Goal: Transaction & Acquisition: Purchase product/service

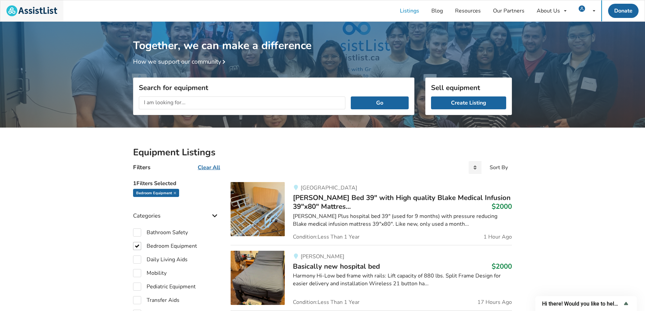
click at [36, 9] on img at bounding box center [31, 10] width 51 height 11
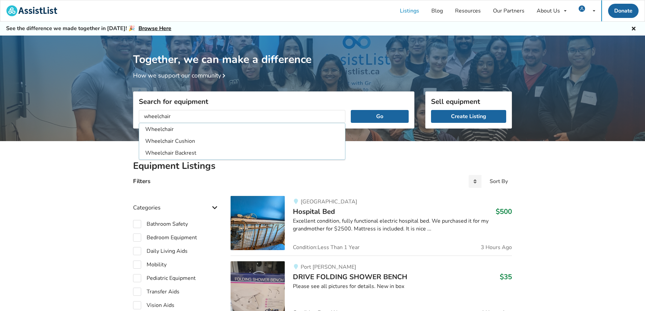
type input "wheelchair"
click at [351, 110] on button "Go" at bounding box center [380, 116] width 58 height 13
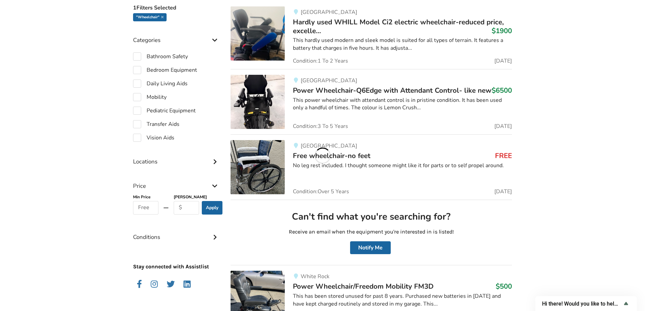
scroll to position [53, 0]
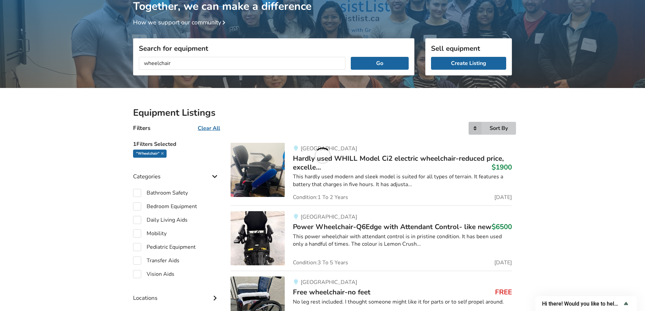
click at [479, 126] on icon at bounding box center [475, 128] width 13 height 13
click at [492, 157] on span "Price ascending" at bounding box center [486, 155] width 38 height 7
click at [479, 131] on icon at bounding box center [475, 128] width 13 height 13
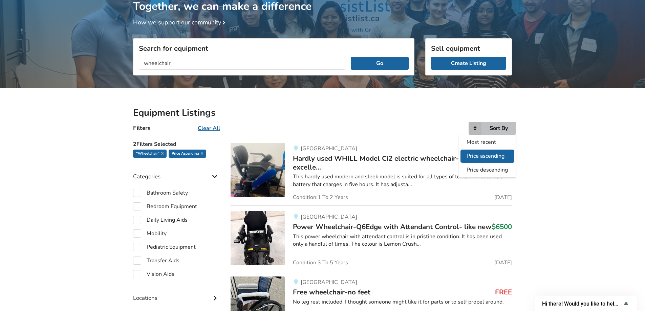
click at [492, 160] on span "Price ascending" at bounding box center [486, 155] width 38 height 7
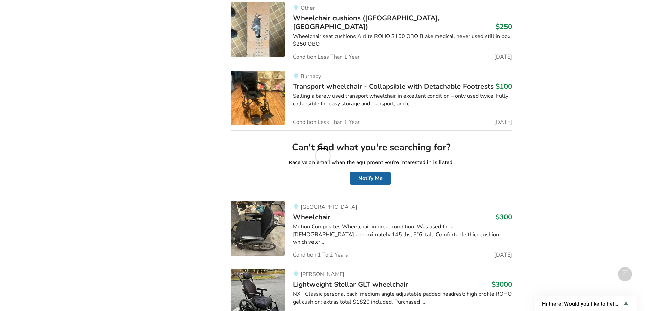
scroll to position [3406, 0]
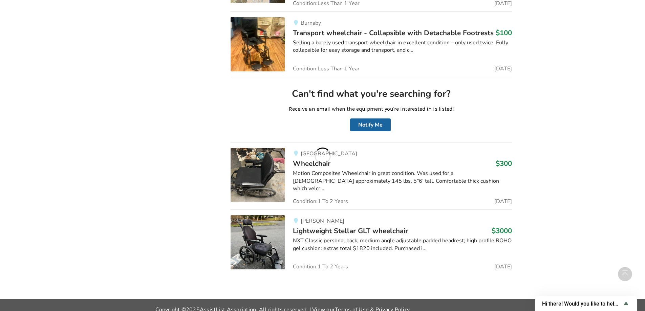
click at [267, 170] on img at bounding box center [258, 175] width 54 height 54
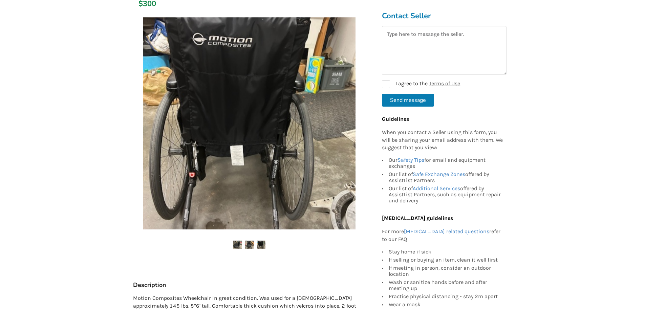
scroll to position [102, 0]
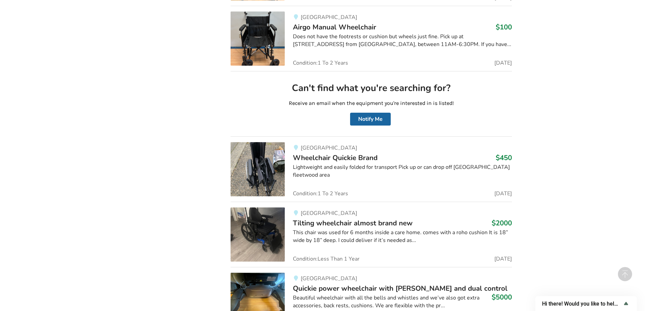
scroll to position [5094, 0]
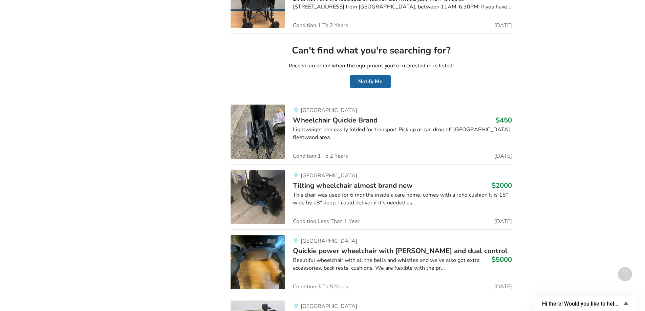
click at [269, 131] on img at bounding box center [258, 132] width 54 height 54
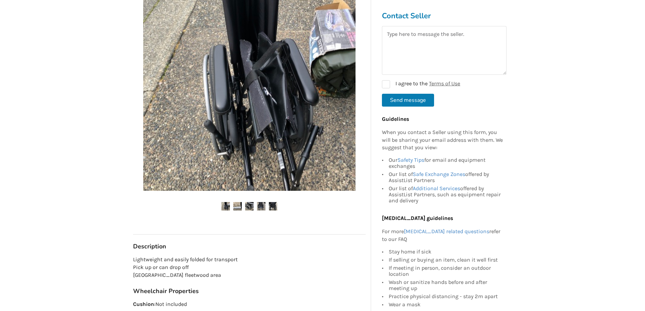
scroll to position [136, 0]
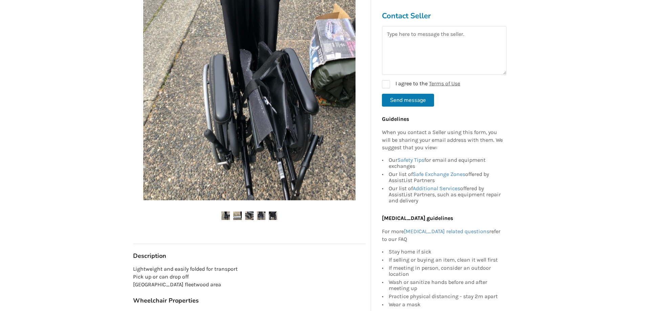
click at [273, 215] on img at bounding box center [273, 216] width 8 height 8
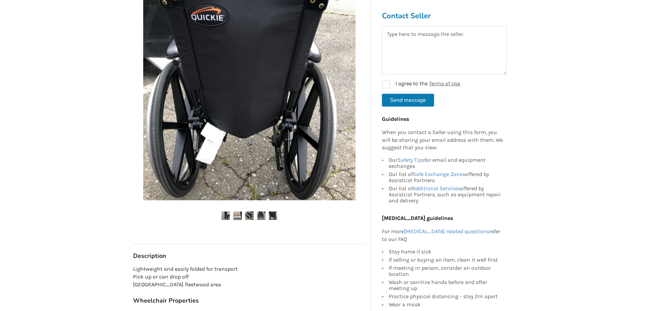
click at [261, 215] on img at bounding box center [261, 216] width 8 height 8
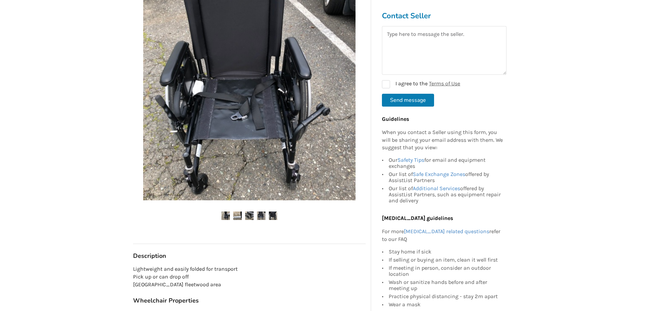
click at [239, 215] on img at bounding box center [237, 216] width 8 height 8
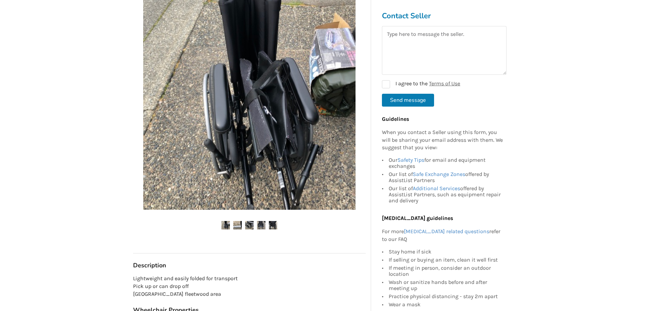
scroll to position [102, 0]
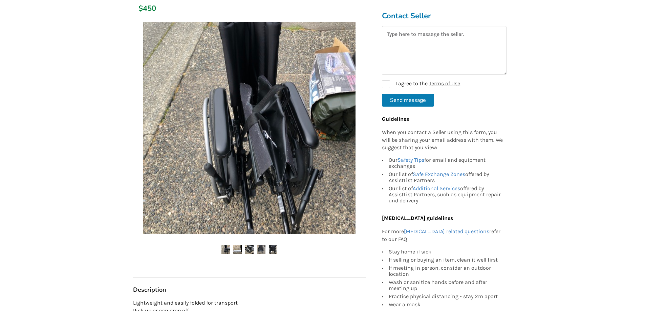
click at [240, 249] on img at bounding box center [237, 250] width 8 height 8
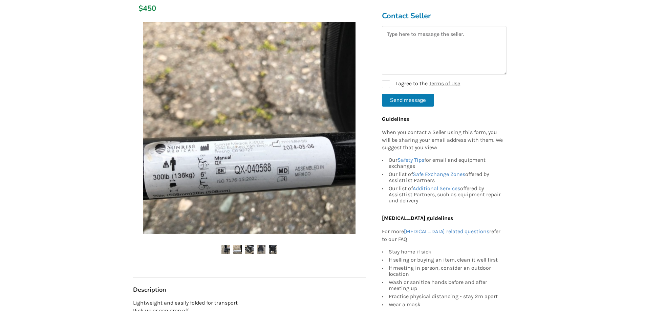
click at [249, 251] on img at bounding box center [249, 250] width 8 height 8
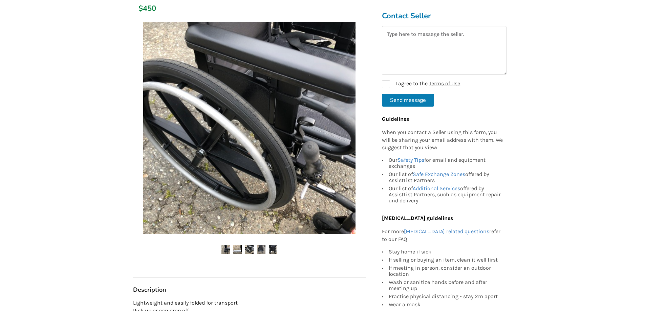
click at [263, 249] on img at bounding box center [261, 250] width 8 height 8
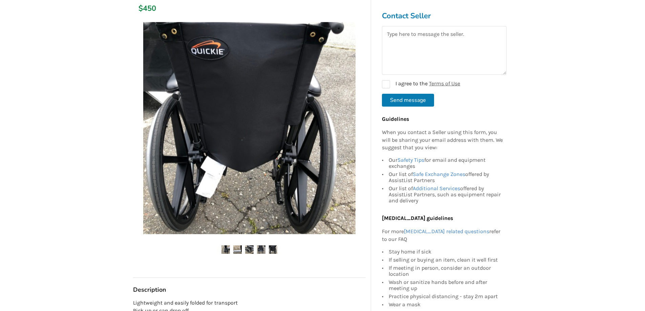
click at [262, 251] on img at bounding box center [261, 250] width 8 height 8
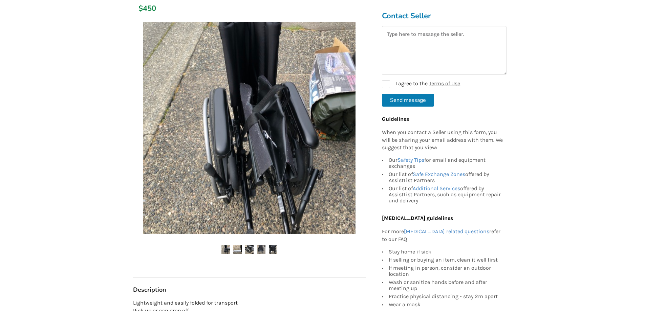
drag, startPoint x: 268, startPoint y: 250, endPoint x: 272, endPoint y: 250, distance: 3.7
click at [269, 250] on ul at bounding box center [249, 250] width 233 height 9
click at [274, 250] on img at bounding box center [273, 250] width 8 height 8
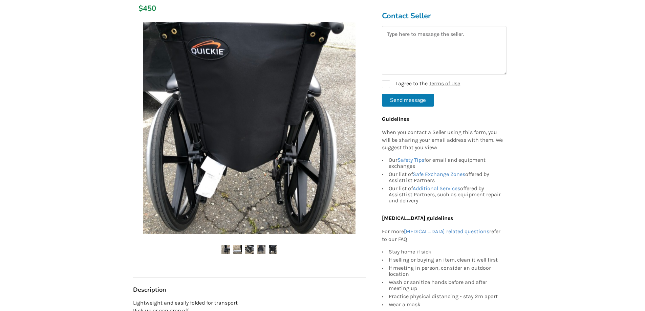
click at [260, 249] on img at bounding box center [261, 250] width 8 height 8
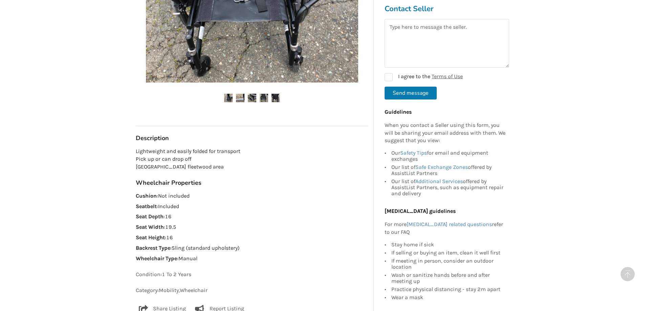
scroll to position [271, 0]
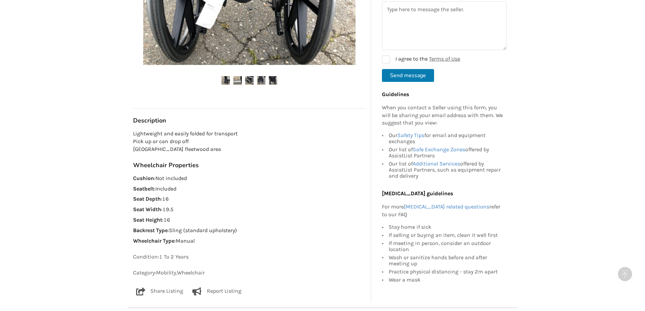
click at [273, 82] on img at bounding box center [273, 80] width 8 height 8
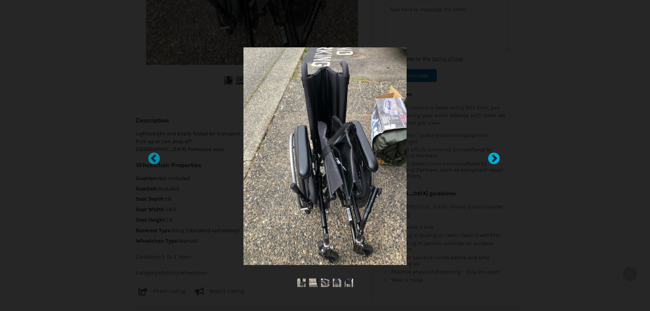
click at [491, 159] on div at bounding box center [491, 155] width 7 height 7
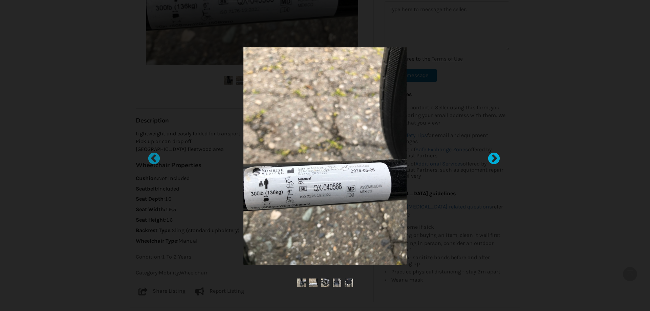
click at [491, 159] on div at bounding box center [491, 155] width 7 height 7
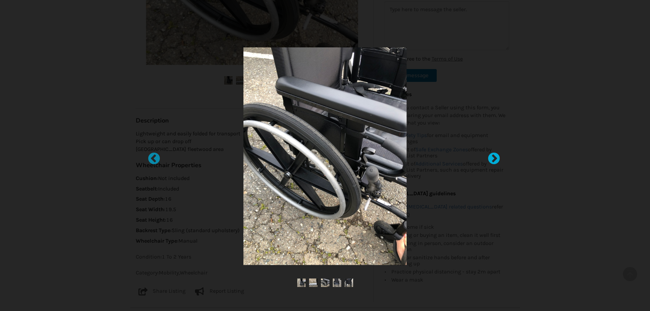
click at [491, 159] on div at bounding box center [491, 155] width 7 height 7
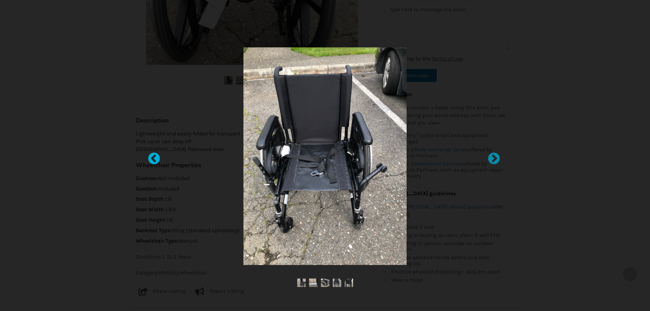
click at [154, 156] on div at bounding box center [150, 155] width 7 height 7
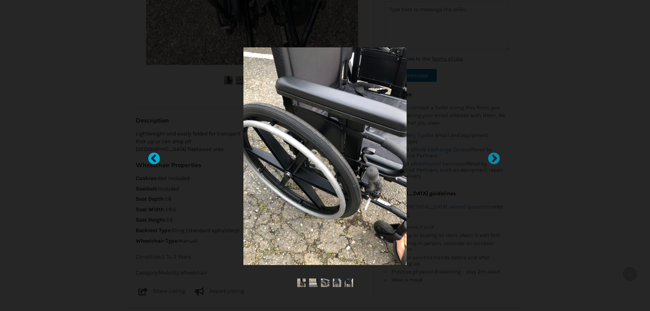
click at [154, 158] on div at bounding box center [150, 155] width 7 height 7
